Goal: Find specific page/section: Find specific page/section

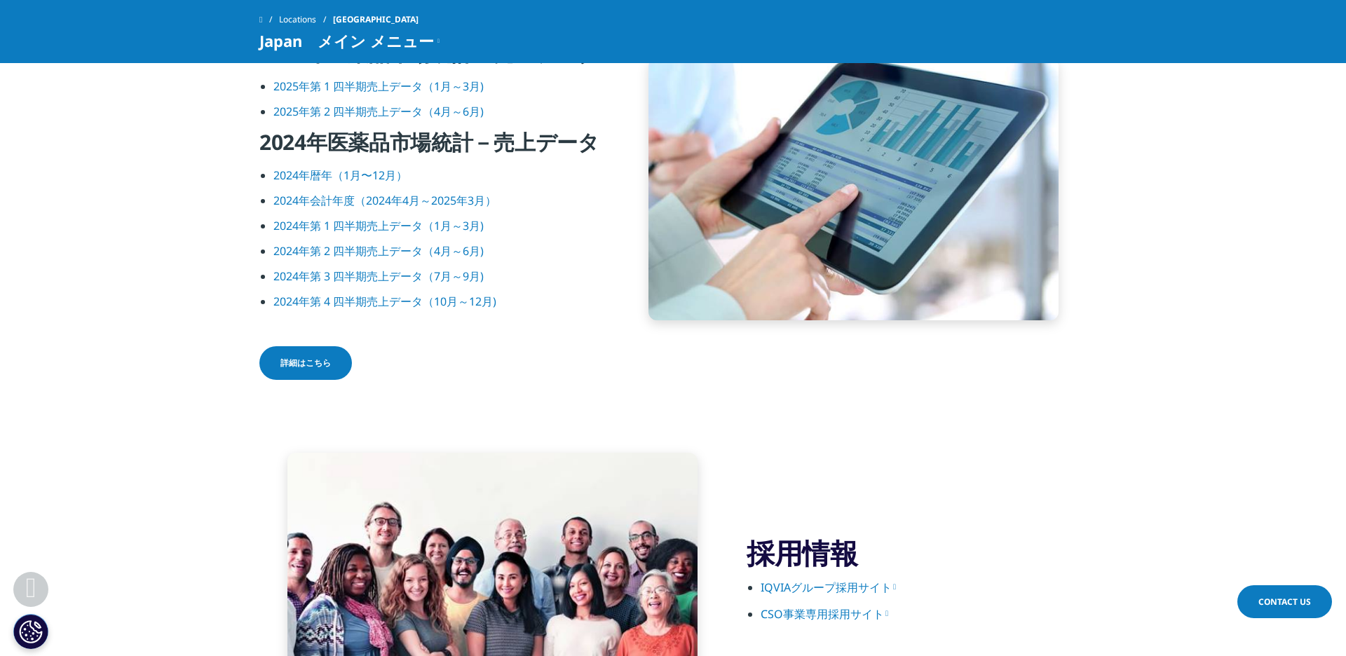
scroll to position [2034, 0]
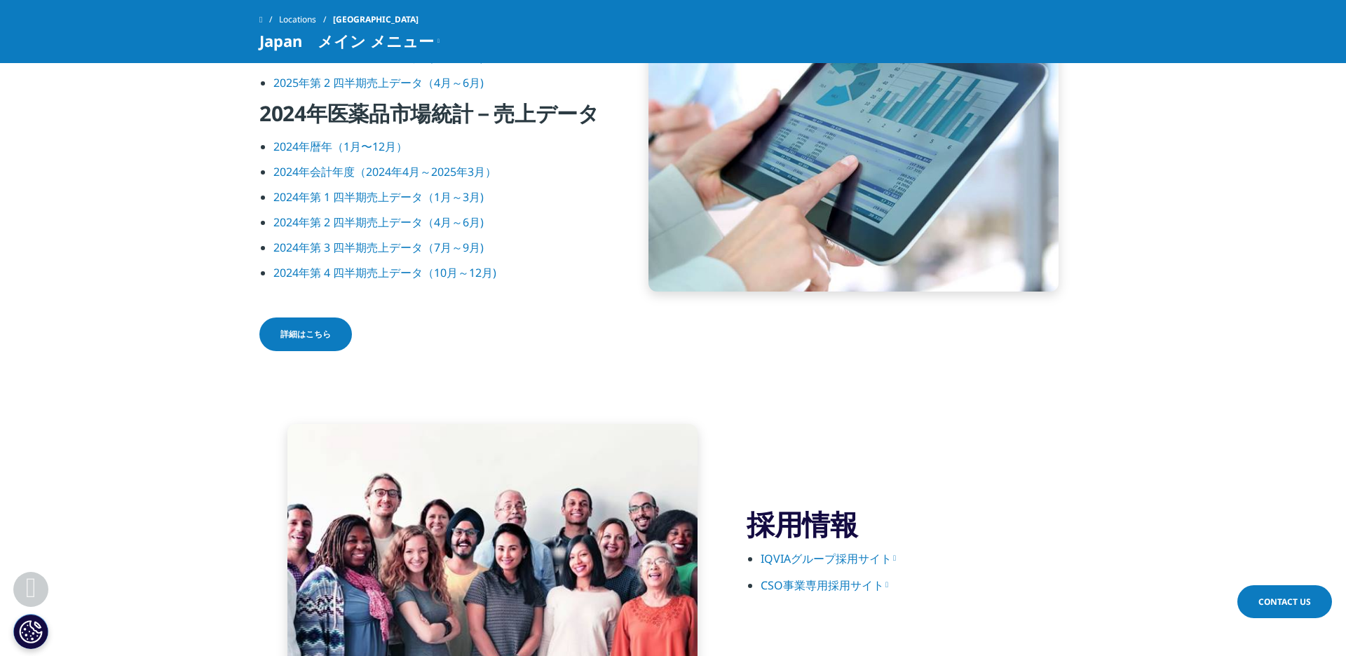
click at [358, 149] on link "2024年暦年（1月〜12月）" at bounding box center [340, 146] width 134 height 15
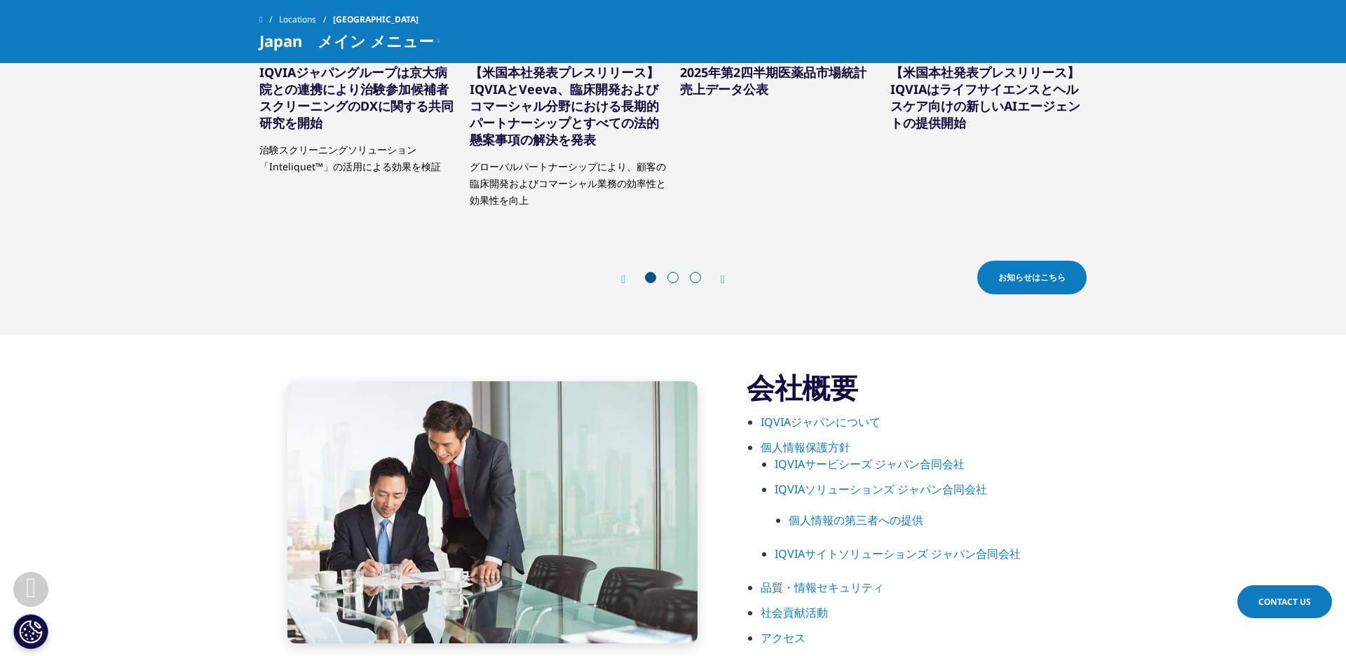
scroll to position [487, 0]
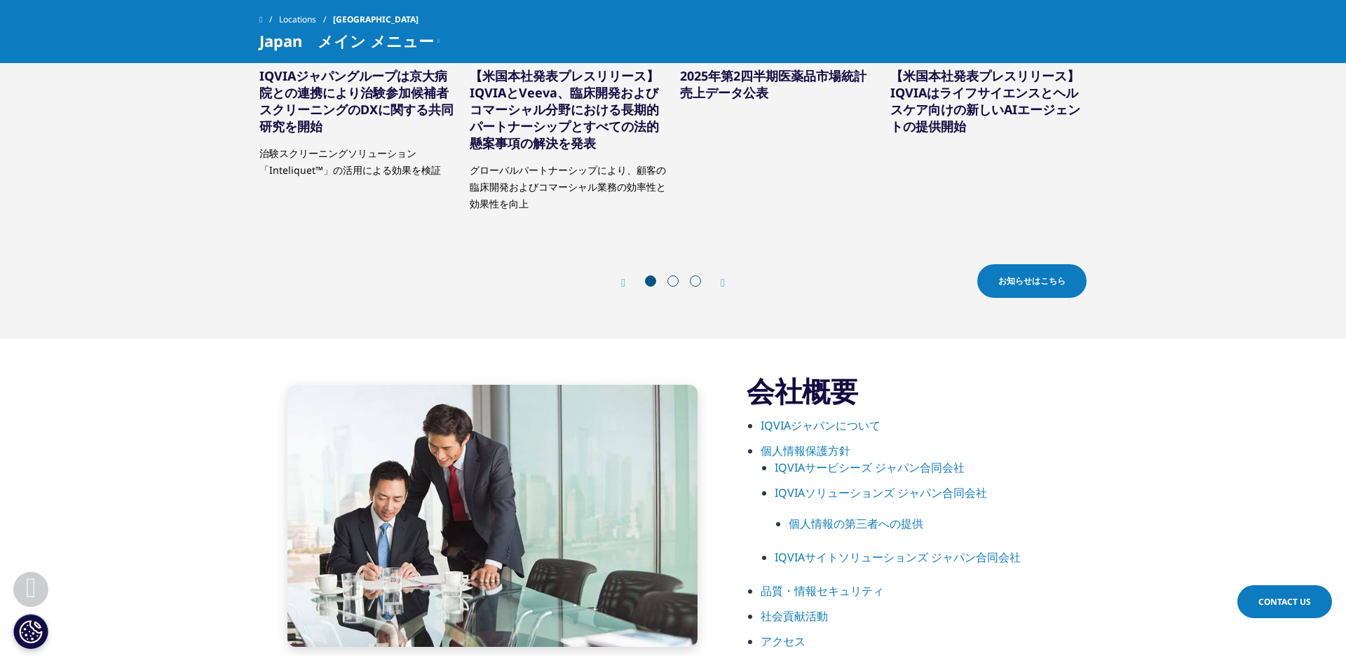
click at [858, 497] on link "IQVIAソリューションズ ジャパン合同会社" at bounding box center [881, 492] width 212 height 15
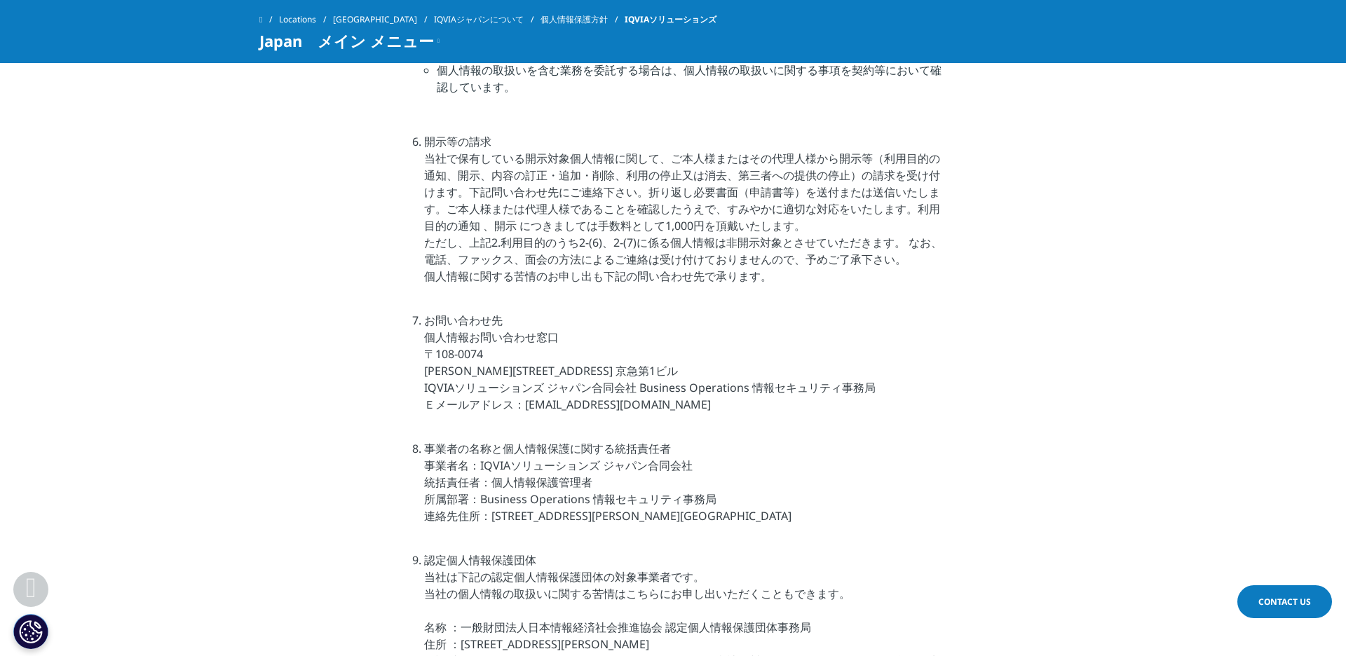
scroll to position [4233, 0]
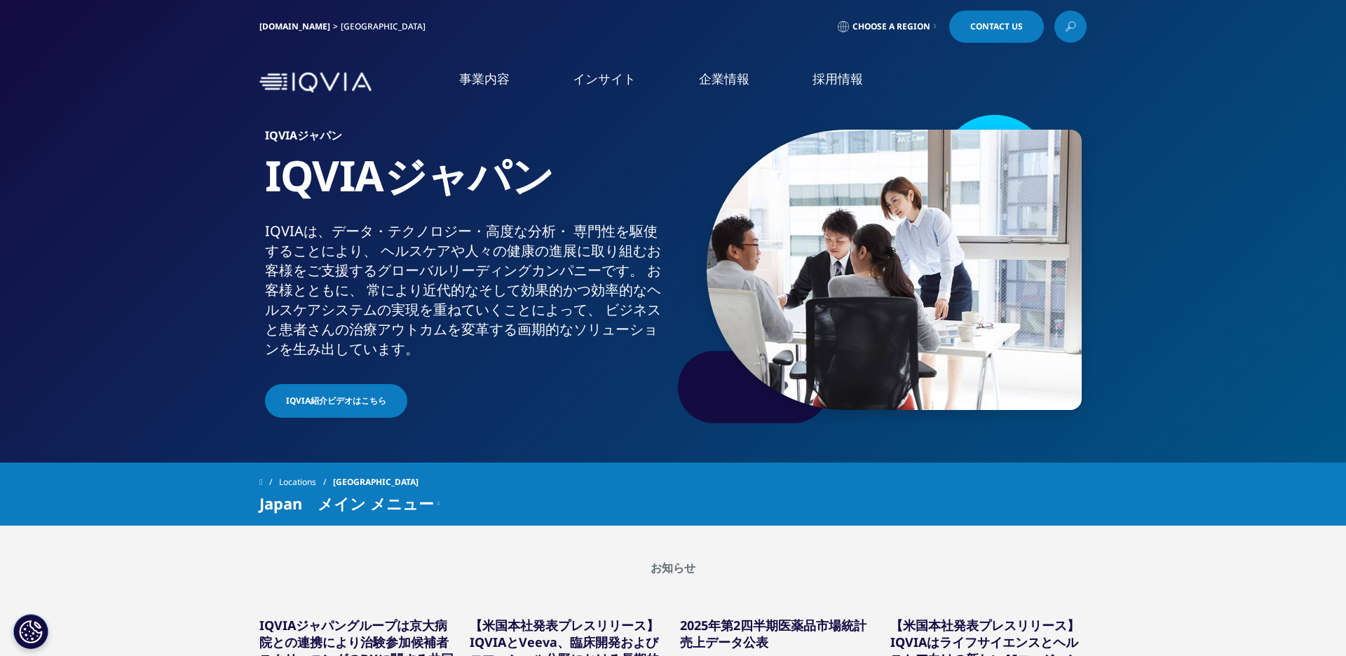
click at [105, 186] on link "IQVIAグループ" at bounding box center [274, 180] width 429 height 16
